Goal: Entertainment & Leisure: Consume media (video, audio)

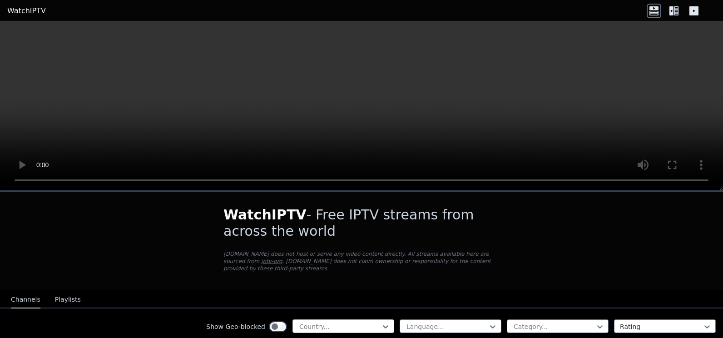
click at [323, 323] on div at bounding box center [339, 326] width 83 height 9
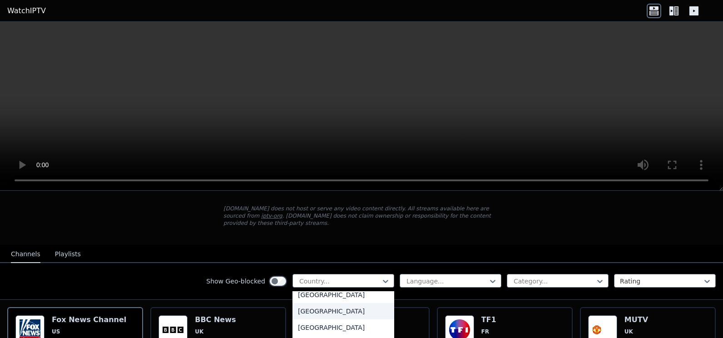
scroll to position [2362, 0]
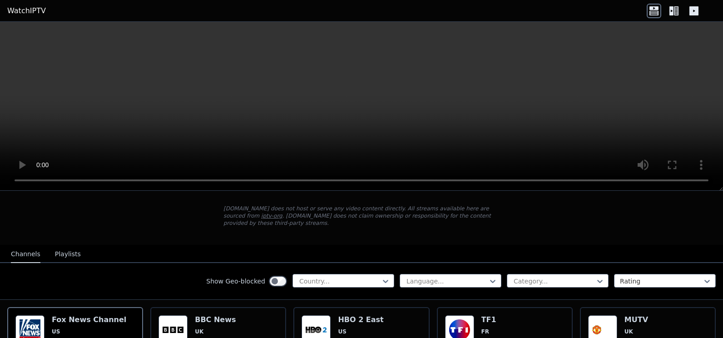
click at [188, 245] on nav "Channels Playlists" at bounding box center [361, 254] width 723 height 18
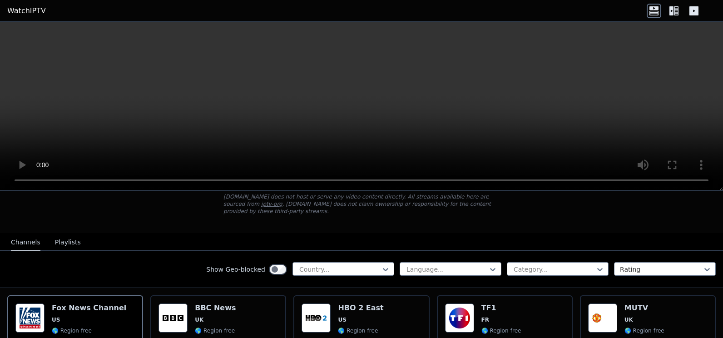
scroll to position [45, 0]
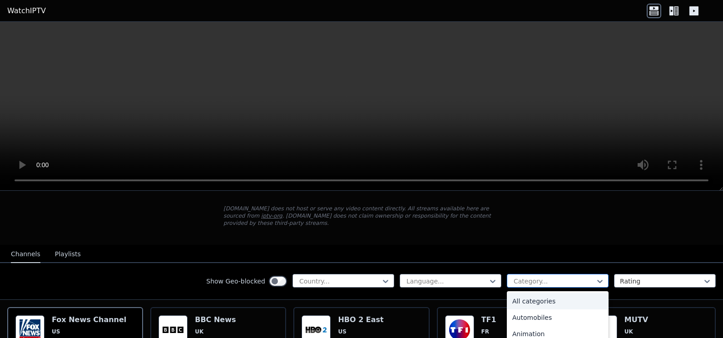
click at [520, 277] on div at bounding box center [554, 281] width 83 height 9
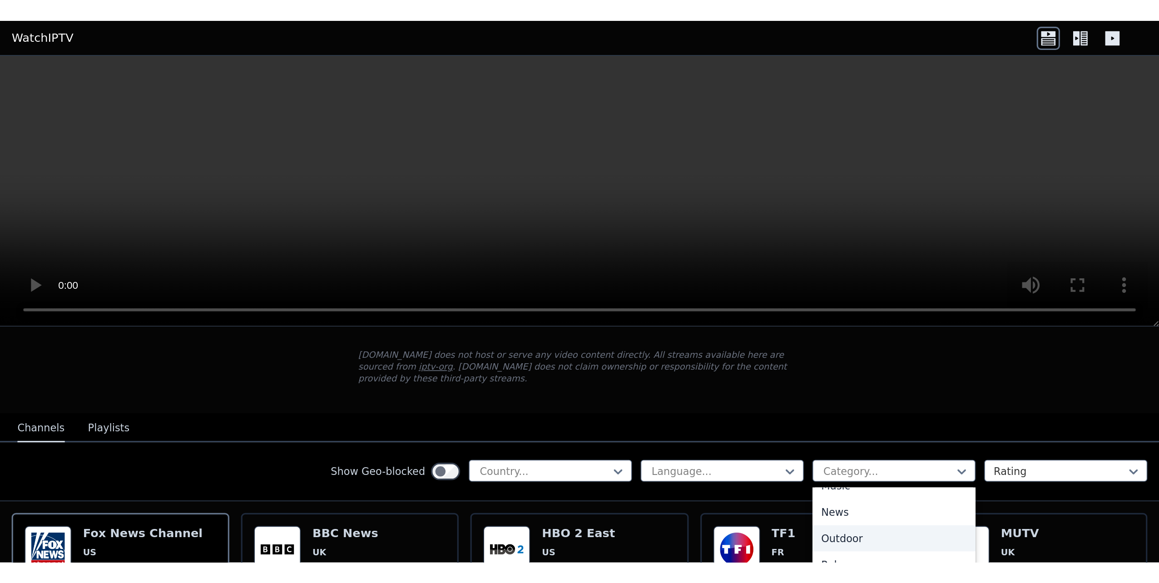
scroll to position [309, 0]
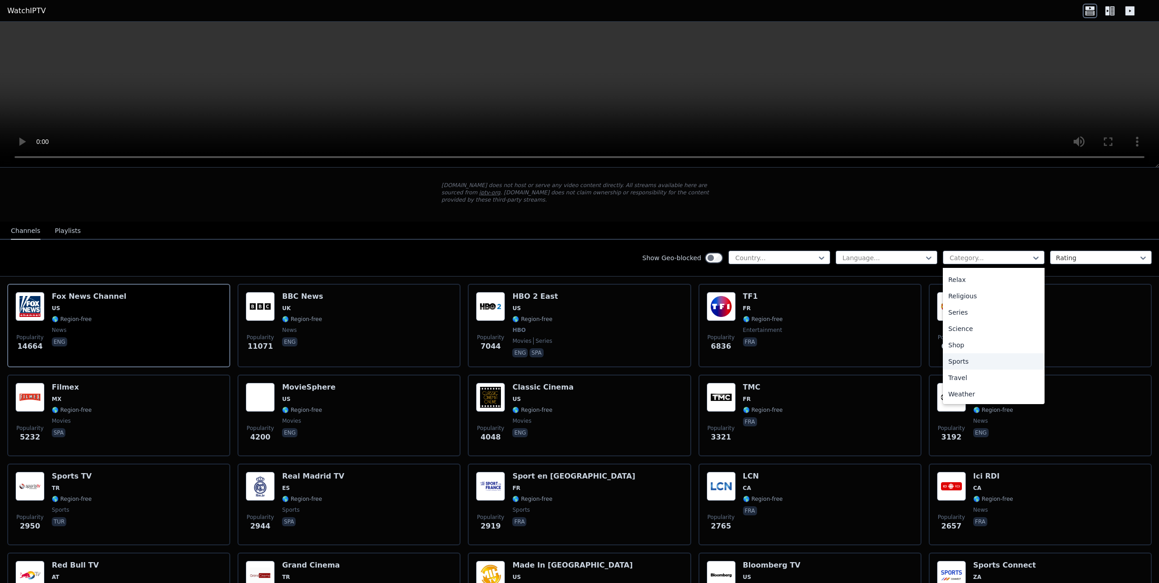
click at [723, 337] on div "Sports" at bounding box center [994, 361] width 102 height 16
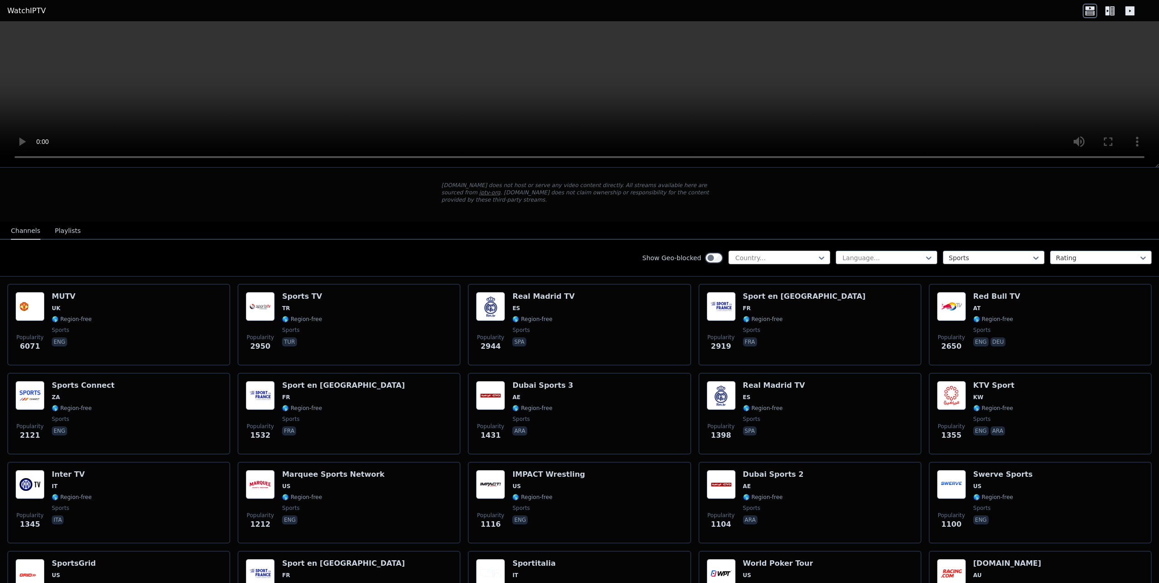
click at [723, 251] on div "Country..." at bounding box center [779, 258] width 102 height 14
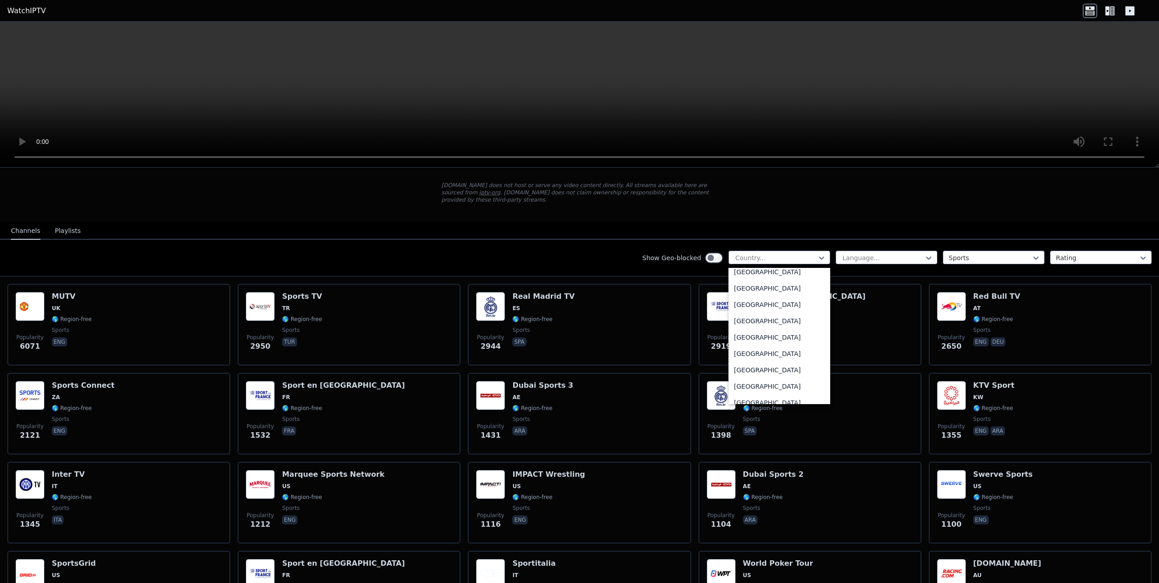
scroll to position [3154, 0]
click at [723, 332] on div "[GEOGRAPHIC_DATA]" at bounding box center [779, 338] width 102 height 16
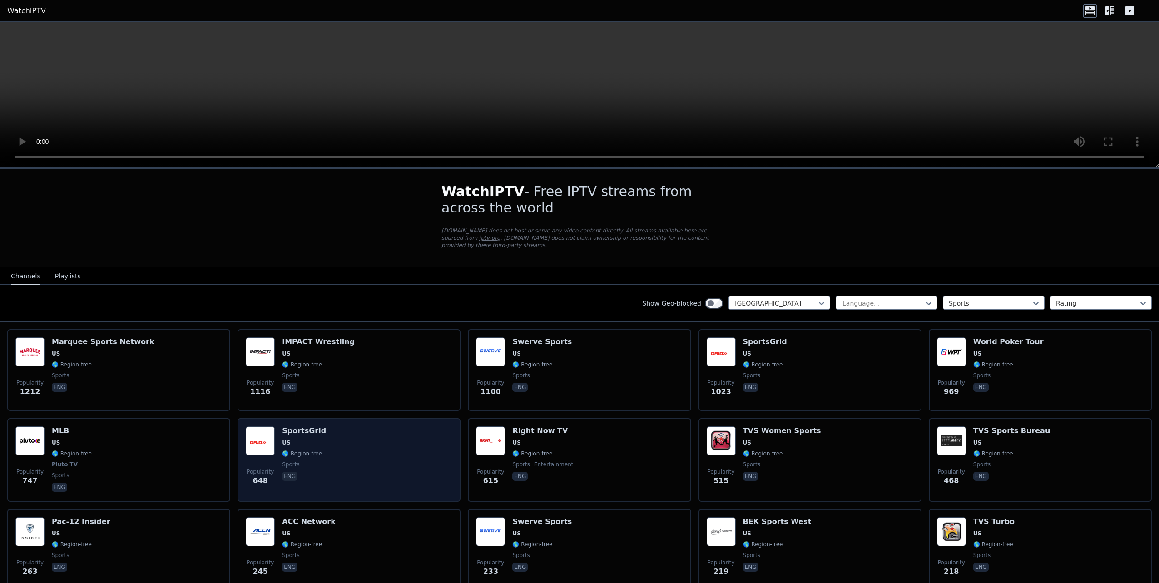
click at [409, 337] on div "Popularity 648 SportsGrid US 🌎 Region-free sports eng" at bounding box center [349, 459] width 207 height 67
